Goal: Check status: Check status

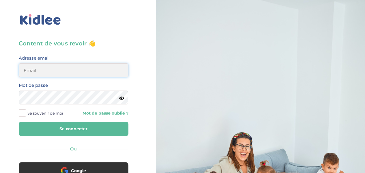
click at [107, 67] on input "email" at bounding box center [74, 70] width 110 height 14
type input "lesueuremilie2@gmail.com"
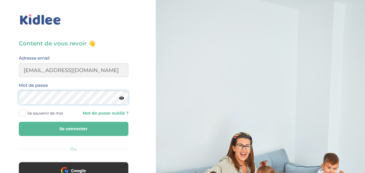
click at [19, 122] on button "Se connecter" at bounding box center [74, 129] width 110 height 14
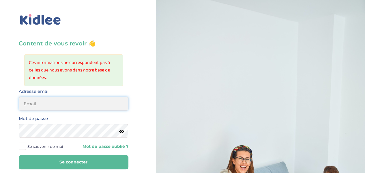
drag, startPoint x: 0, startPoint y: 0, endPoint x: 84, endPoint y: 97, distance: 128.7
click at [84, 97] on input "email" at bounding box center [74, 103] width 110 height 14
type input "[EMAIL_ADDRESS][DOMAIN_NAME]"
click at [19, 155] on button "Se connecter" at bounding box center [74, 162] width 110 height 14
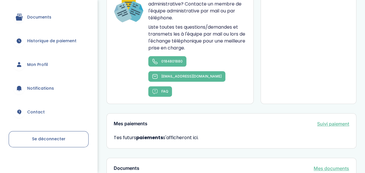
scroll to position [382, 0]
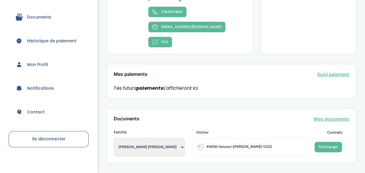
click at [333, 71] on link "Suivi paiement" at bounding box center [333, 74] width 32 height 7
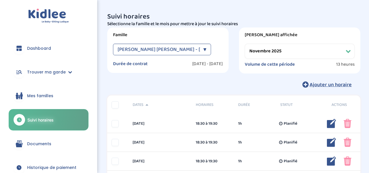
select select "novembre 2025"
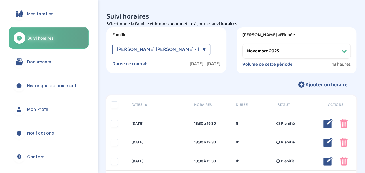
scroll to position [87, 0]
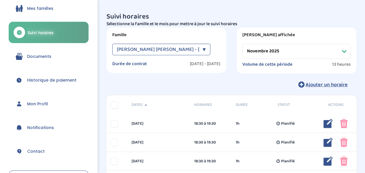
click at [48, 54] on span "Documents" at bounding box center [39, 56] width 24 height 6
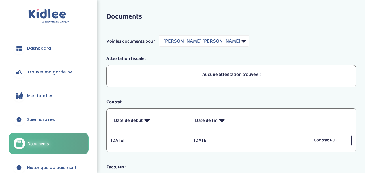
select select "7239"
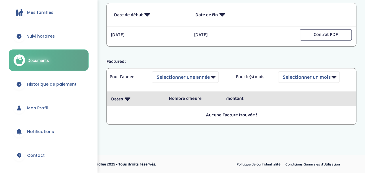
scroll to position [89, 0]
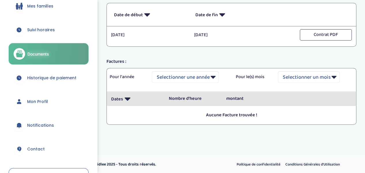
click at [57, 76] on span "Historique de paiement" at bounding box center [51, 78] width 49 height 6
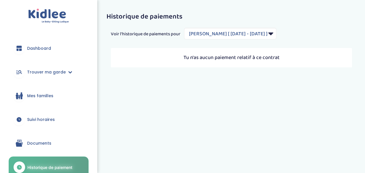
select select "2217"
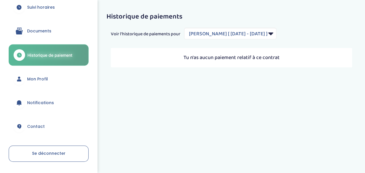
scroll to position [120, 0]
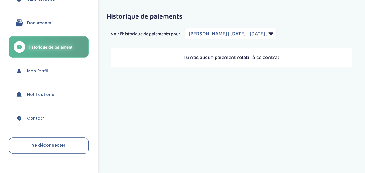
click at [39, 76] on link "Mon Profil" at bounding box center [49, 70] width 80 height 21
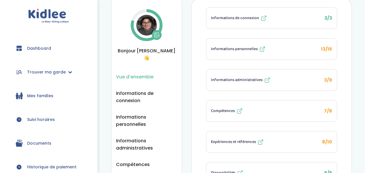
scroll to position [18, 0]
